Goal: Find specific page/section: Find specific page/section

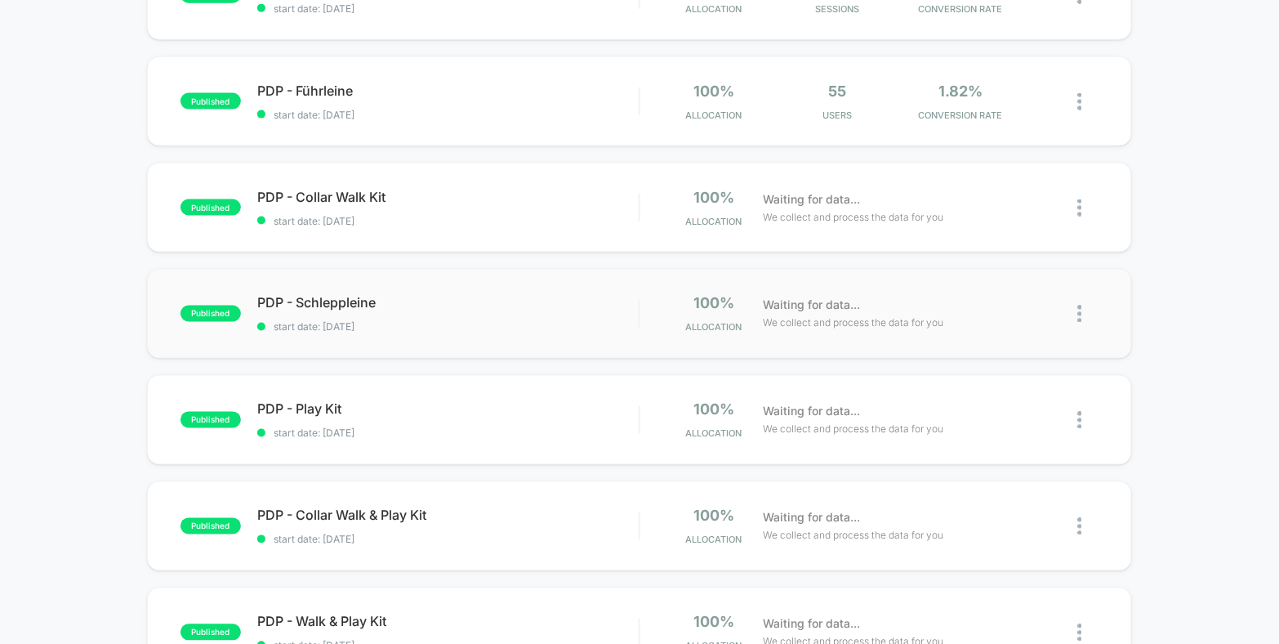
scroll to position [657, 0]
click at [596, 297] on span "PDP - Schleppleine Click to edit experience details" at bounding box center [448, 303] width 382 height 16
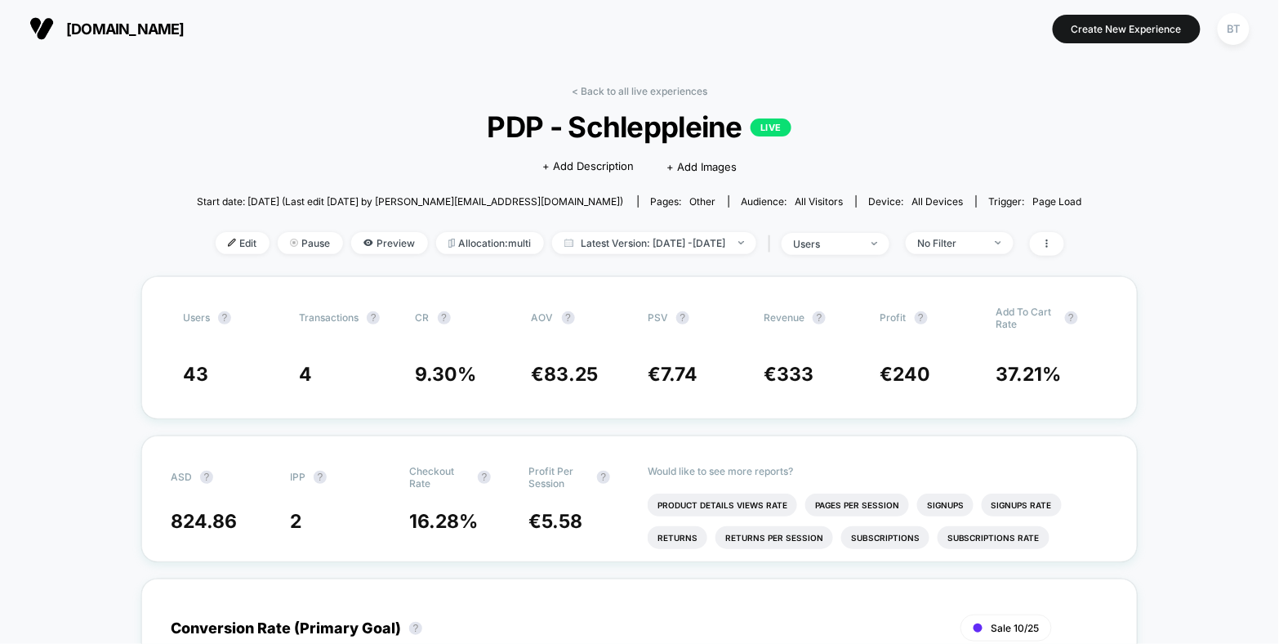
click at [70, 36] on span "[DOMAIN_NAME]" at bounding box center [125, 28] width 118 height 17
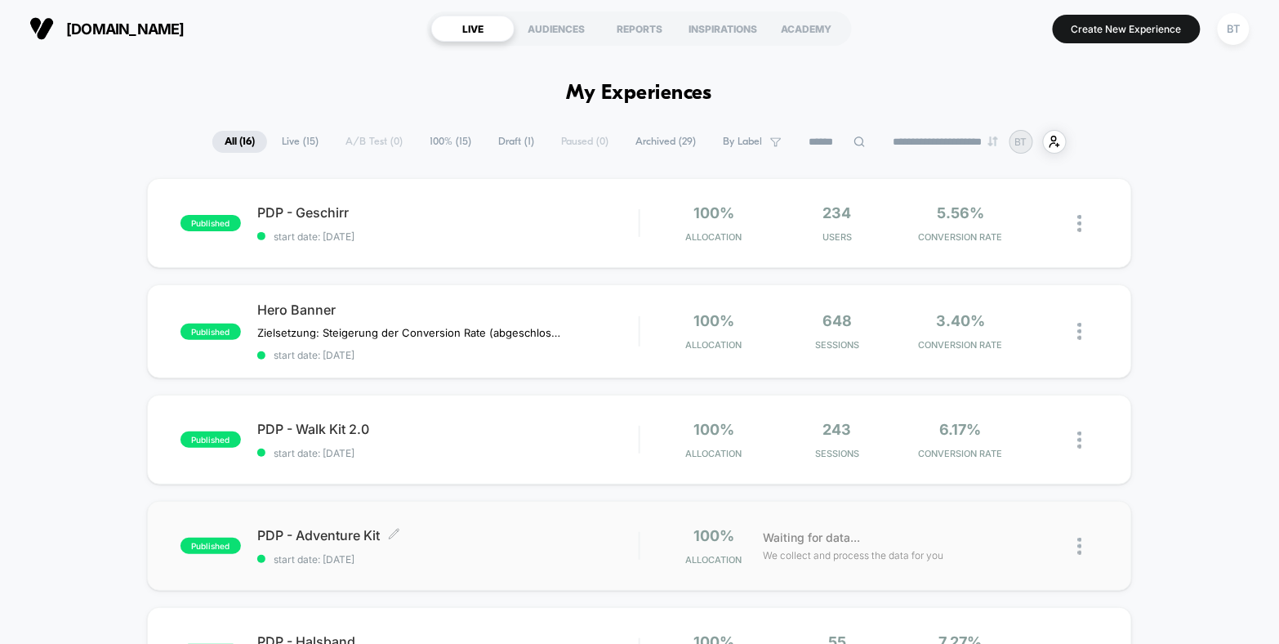
click at [489, 538] on span "PDP - Adventure Kit Click to edit experience details" at bounding box center [448, 535] width 382 height 16
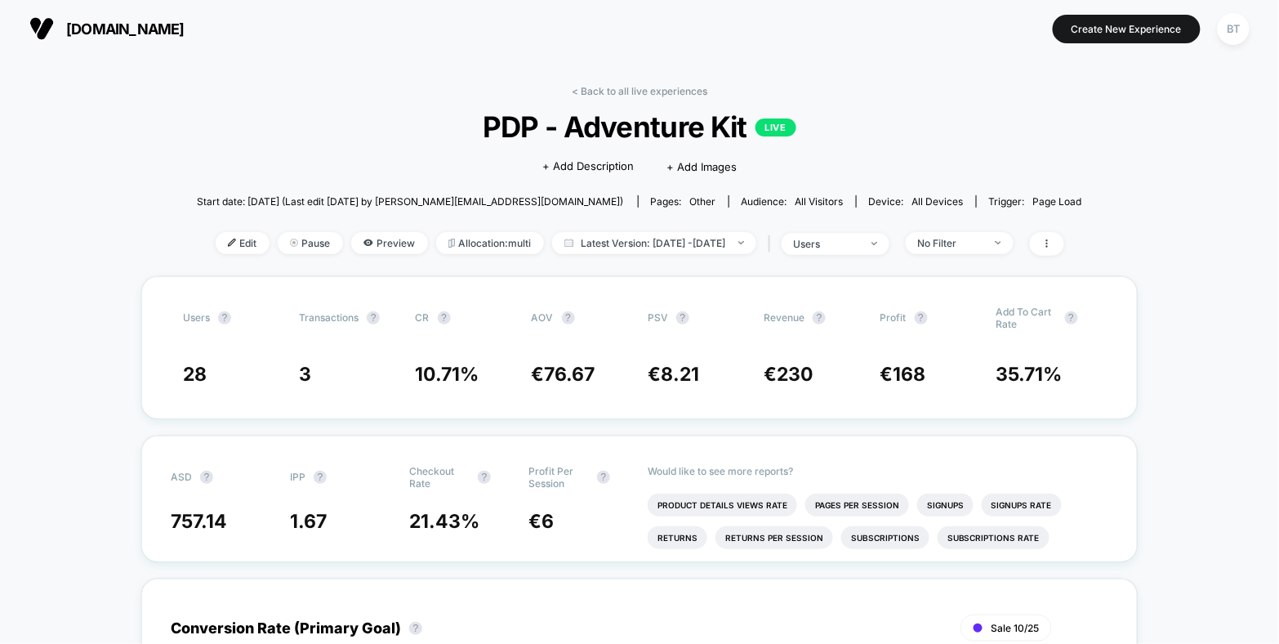
click at [81, 41] on button "[DOMAIN_NAME]" at bounding box center [107, 29] width 165 height 26
